Goal: Task Accomplishment & Management: Manage account settings

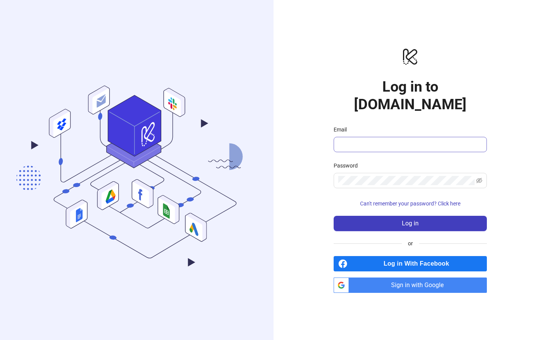
click at [399, 142] on span at bounding box center [409, 144] width 153 height 15
type input "**********"
click at [482, 173] on span at bounding box center [409, 180] width 153 height 15
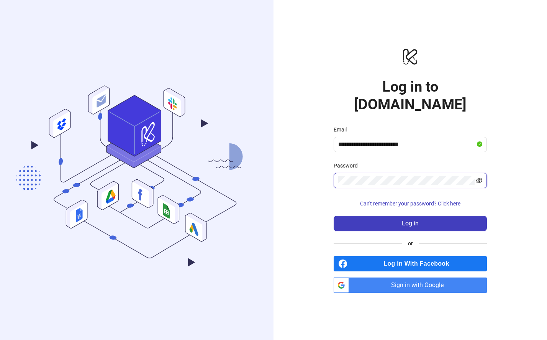
click at [479, 177] on icon "eye-invisible" at bounding box center [479, 180] width 6 height 6
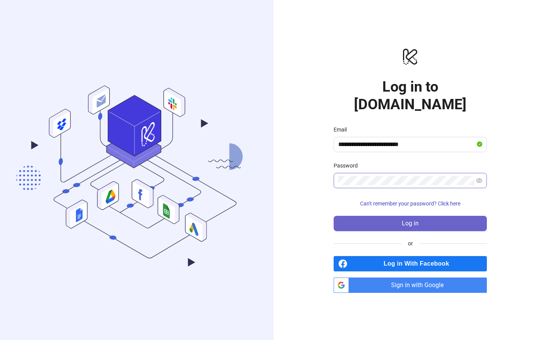
click at [463, 216] on button "Log in" at bounding box center [409, 223] width 153 height 15
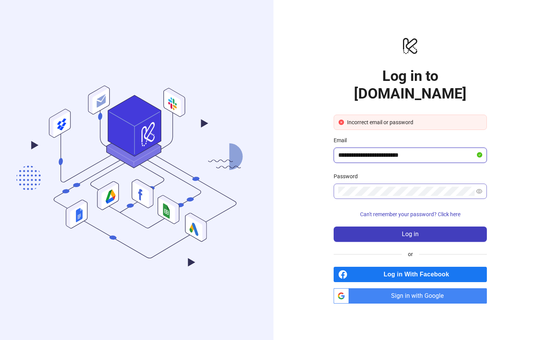
click at [438, 150] on input "**********" at bounding box center [406, 154] width 137 height 9
click at [525, 168] on div "**********" at bounding box center [409, 170] width 273 height 340
click at [427, 288] on span "Sign in with Google" at bounding box center [419, 295] width 135 height 15
drag, startPoint x: 429, startPoint y: 305, endPoint x: 416, endPoint y: 285, distance: 23.9
click at [429, 305] on div "**********" at bounding box center [409, 170] width 273 height 340
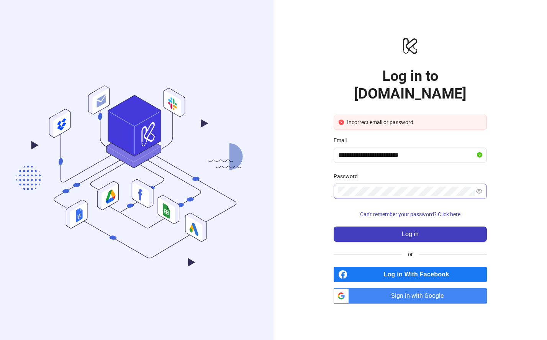
click at [401, 288] on span "Sign in with Google" at bounding box center [419, 295] width 135 height 15
click at [186, 36] on div ".cls-1,.cls-11,.cls-2,.cls-9{fill:none;}.cls-10,.cls-2,.cls-7,.cls-8{stroke:#31…" at bounding box center [136, 170] width 273 height 340
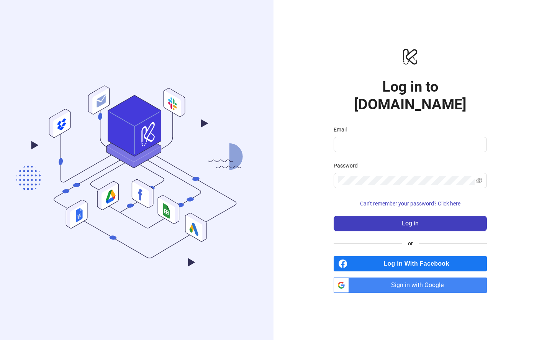
click at [421, 280] on span "Sign in with Google" at bounding box center [419, 284] width 135 height 15
click at [436, 277] on span "Sign in with Google" at bounding box center [419, 284] width 135 height 15
click at [510, 223] on div "logo/logo-mobile Log in to [DOMAIN_NAME] Email Password Can't remember your pas…" at bounding box center [409, 170] width 273 height 340
drag, startPoint x: 509, startPoint y: 258, endPoint x: 434, endPoint y: 251, distance: 75.0
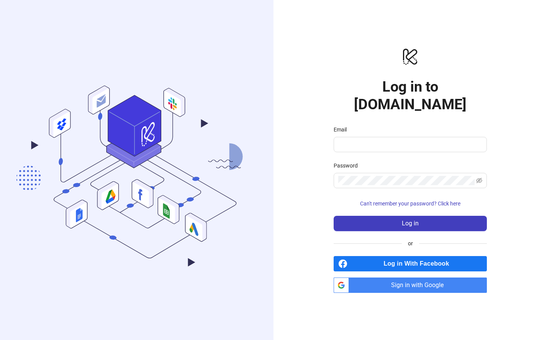
click at [509, 258] on div "logo/logo-mobile Log in to [DOMAIN_NAME] Email Password Can't remember your pas…" at bounding box center [409, 170] width 273 height 340
drag, startPoint x: 505, startPoint y: 293, endPoint x: 351, endPoint y: 287, distance: 153.2
click at [505, 293] on div "logo/logo-mobile Log in to [DOMAIN_NAME] Email Password Can't remember your pas…" at bounding box center [409, 170] width 273 height 340
click at [531, 292] on div "logo/logo-mobile Log in to [DOMAIN_NAME] Email Password Can't remember your pas…" at bounding box center [409, 170] width 273 height 340
click at [425, 278] on span "Sign in with Google" at bounding box center [419, 284] width 135 height 15
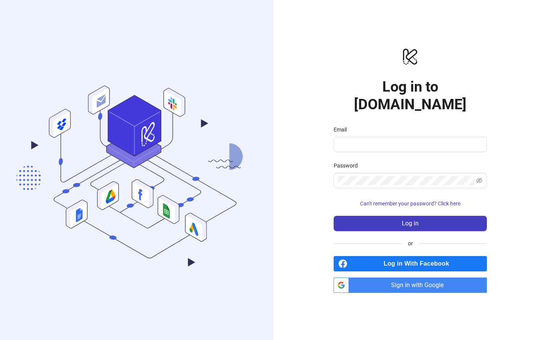
click at [412, 277] on span "Sign in with Google" at bounding box center [419, 284] width 135 height 15
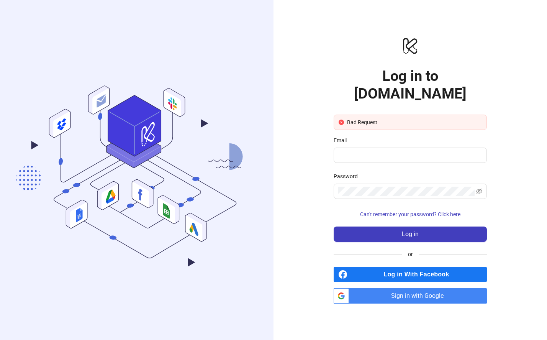
click at [410, 86] on h1 "Log in to [DOMAIN_NAME]" at bounding box center [409, 84] width 153 height 35
click at [401, 150] on input "Email" at bounding box center [409, 154] width 142 height 9
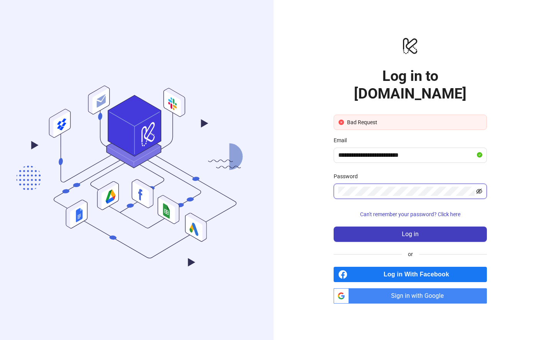
click at [479, 188] on icon "eye-invisible" at bounding box center [479, 191] width 6 height 6
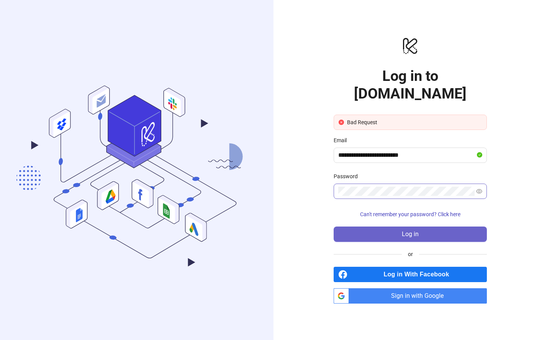
click at [428, 227] on button "Log in" at bounding box center [409, 233] width 153 height 15
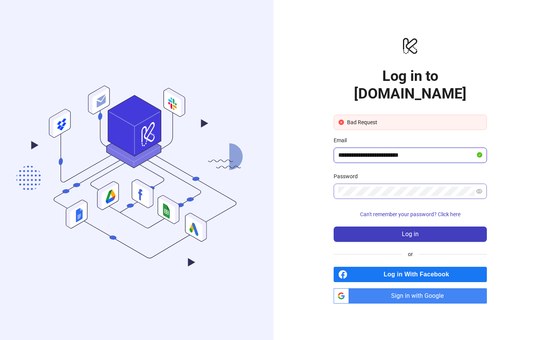
click at [456, 150] on input "**********" at bounding box center [406, 154] width 137 height 9
type input "**********"
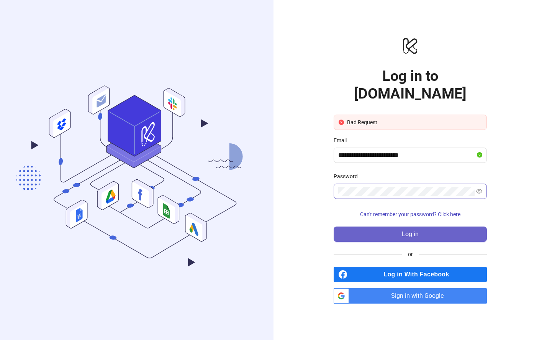
click at [421, 228] on button "Log in" at bounding box center [409, 233] width 153 height 15
click at [392, 187] on span at bounding box center [409, 190] width 153 height 15
click at [425, 226] on button "Log in" at bounding box center [409, 233] width 153 height 15
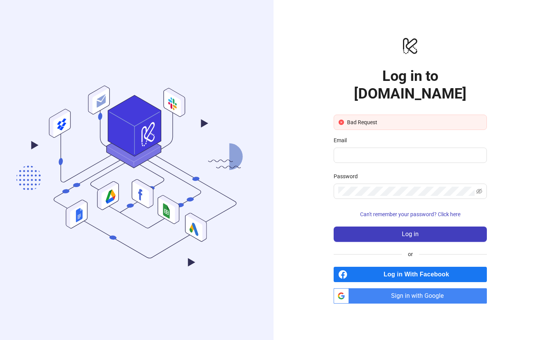
drag, startPoint x: 523, startPoint y: 291, endPoint x: 501, endPoint y: 271, distance: 29.0
click at [523, 291] on div "logo/logo-mobile Log in to [DOMAIN_NAME] Bad Request Email Password Can't remem…" at bounding box center [409, 170] width 273 height 340
